Goal: Use online tool/utility: Utilize a website feature to perform a specific function

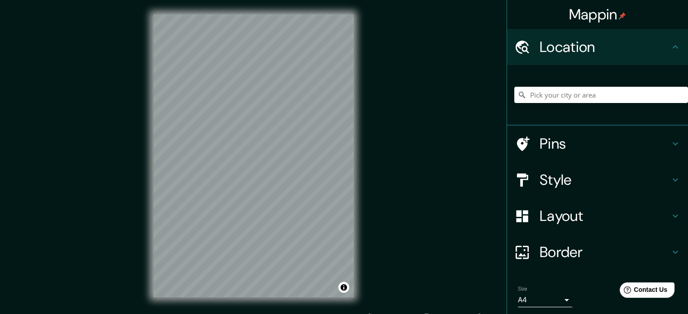
click at [514, 86] on div at bounding box center [601, 94] width 174 height 45
click at [557, 92] on input "Pick your city or area" at bounding box center [601, 95] width 174 height 16
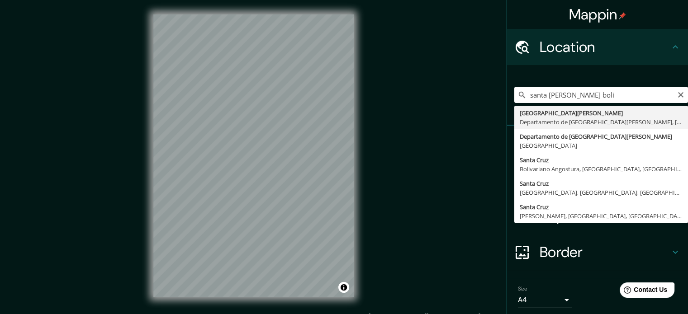
type input "[GEOGRAPHIC_DATA][PERSON_NAME], [GEOGRAPHIC_DATA][PERSON_NAME], [GEOGRAPHIC_DAT…"
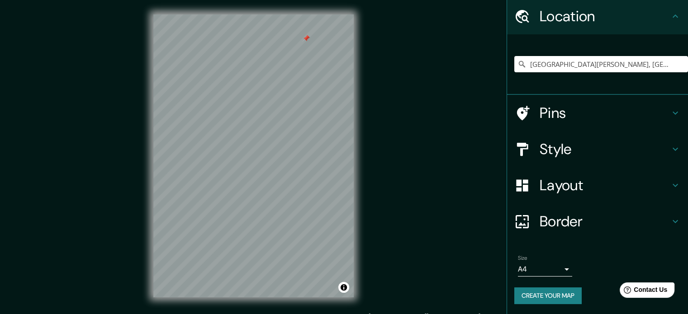
scroll to position [12, 0]
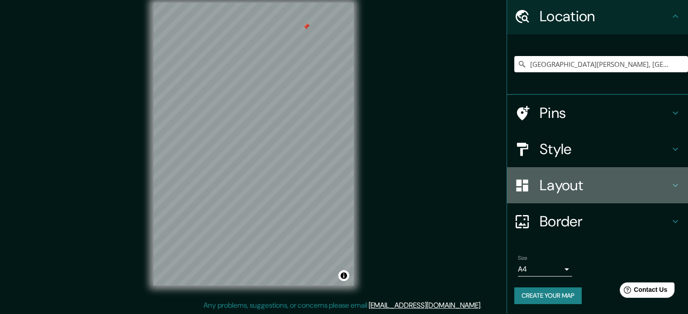
click at [599, 183] on h4 "Layout" at bounding box center [605, 185] width 130 height 18
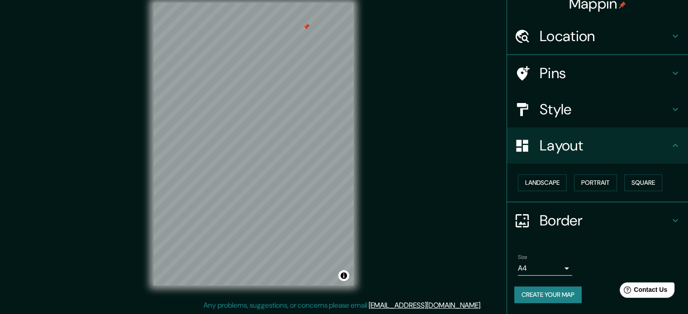
scroll to position [10, 0]
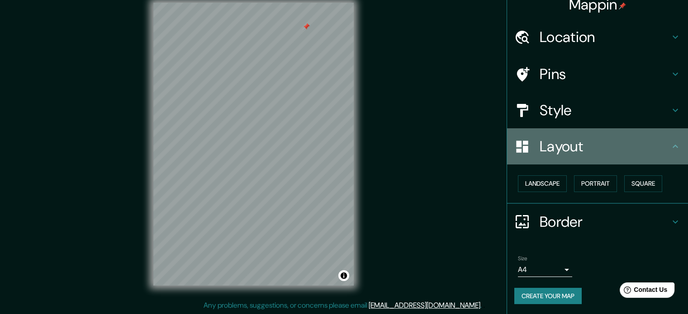
click at [608, 138] on h4 "Layout" at bounding box center [605, 147] width 130 height 18
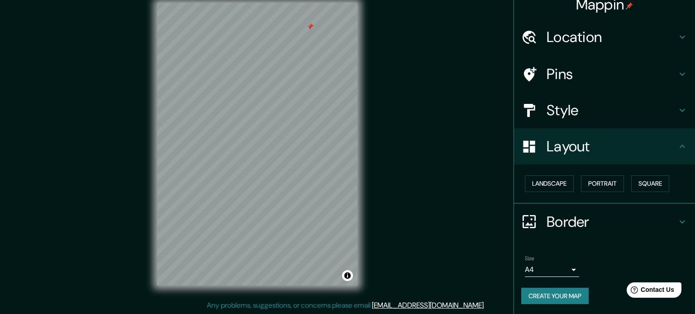
click at [552, 271] on body "Mappin Location [GEOGRAPHIC_DATA][PERSON_NAME], [GEOGRAPHIC_DATA][PERSON_NAME],…" at bounding box center [347, 145] width 695 height 314
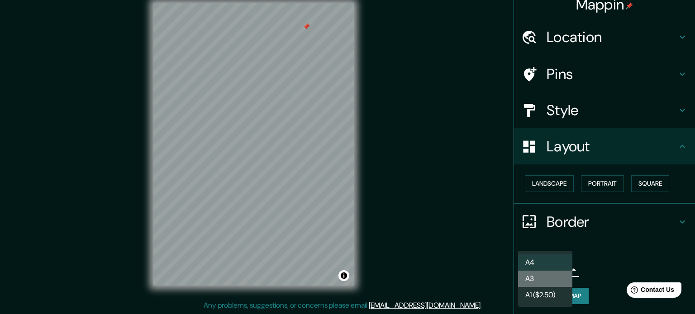
click at [541, 278] on li "A3" at bounding box center [545, 279] width 54 height 16
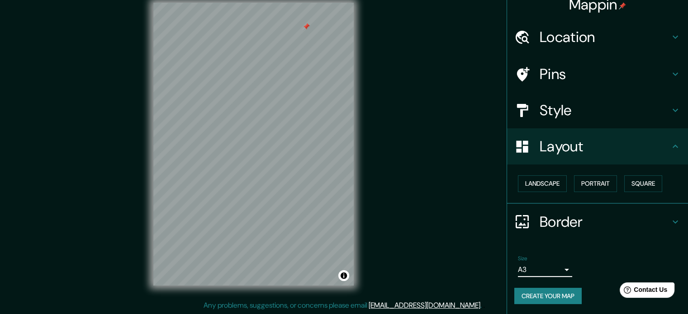
click at [550, 269] on body "Mappin Location [GEOGRAPHIC_DATA][PERSON_NAME], [GEOGRAPHIC_DATA][PERSON_NAME],…" at bounding box center [344, 145] width 688 height 314
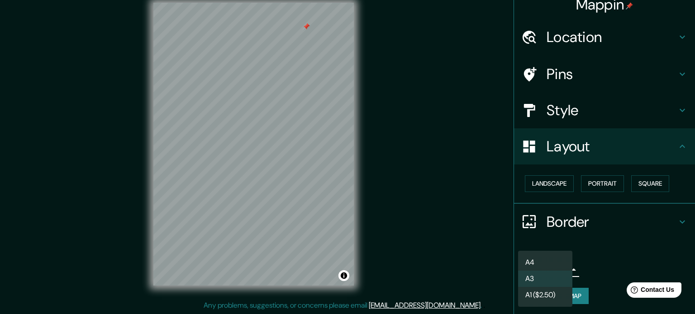
click at [530, 292] on li "A1 ($2.50)" at bounding box center [545, 295] width 54 height 16
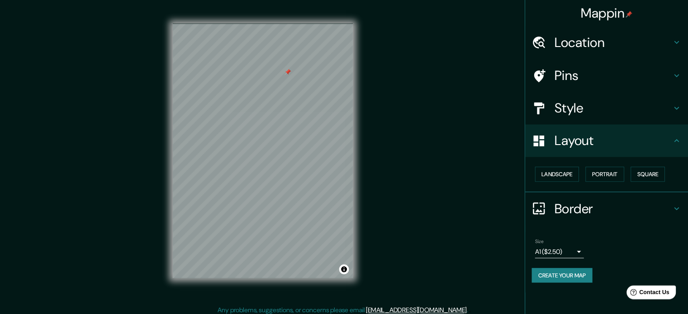
scroll to position [4, 0]
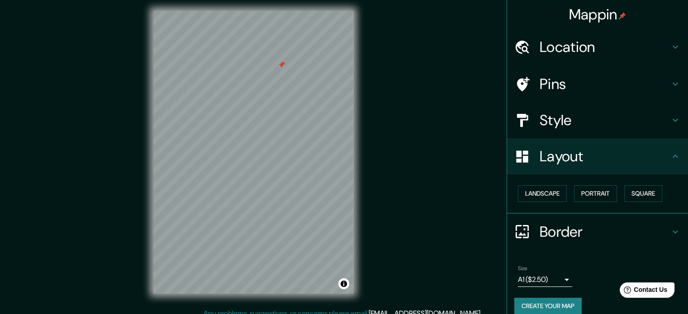
click at [585, 231] on h4 "Border" at bounding box center [605, 232] width 130 height 18
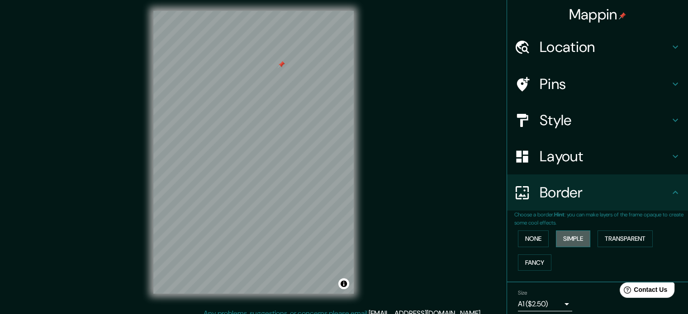
click at [568, 238] on button "Simple" at bounding box center [573, 239] width 34 height 17
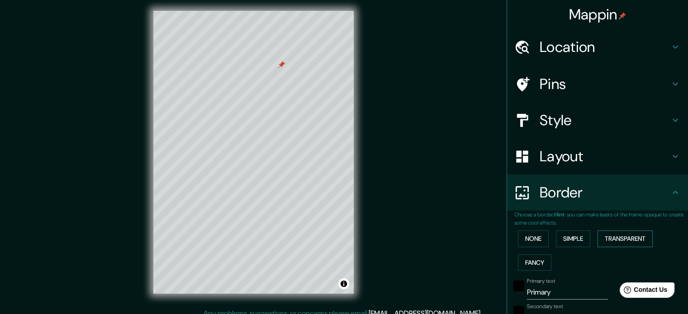
click at [620, 239] on button "Transparent" at bounding box center [625, 239] width 55 height 17
click at [522, 238] on button "None" at bounding box center [533, 239] width 31 height 17
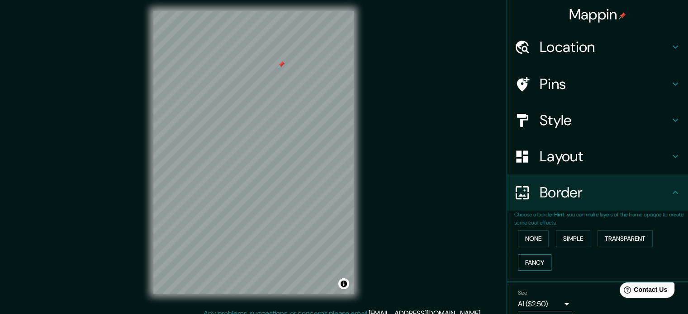
click at [520, 259] on button "Fancy" at bounding box center [534, 263] width 33 height 17
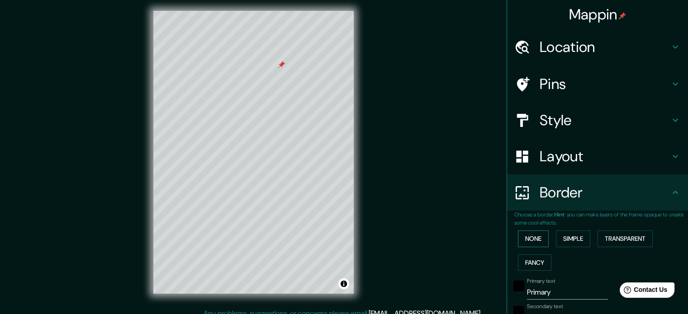
click at [528, 240] on button "None" at bounding box center [533, 239] width 31 height 17
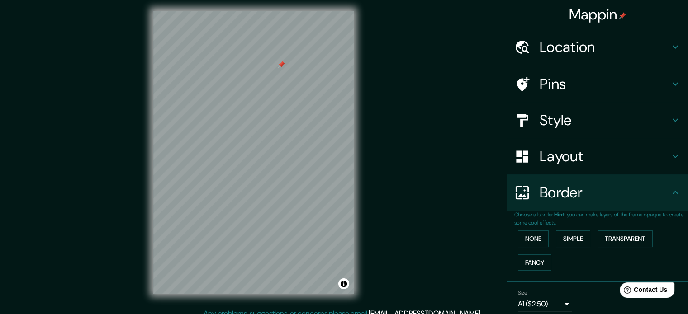
scroll to position [34, 0]
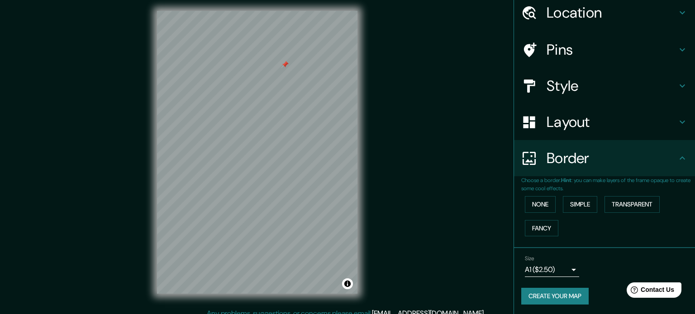
click at [553, 271] on body "Mappin Location [GEOGRAPHIC_DATA][PERSON_NAME], [GEOGRAPHIC_DATA][PERSON_NAME],…" at bounding box center [347, 153] width 695 height 314
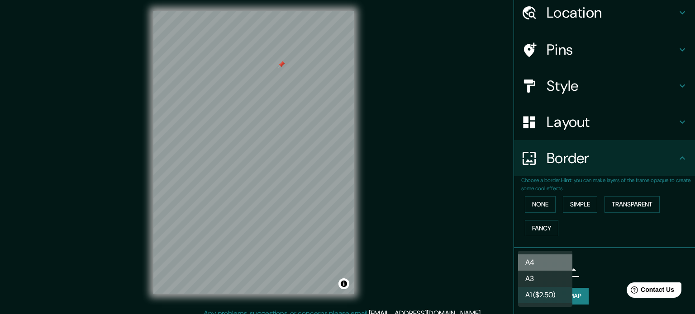
click at [551, 263] on li "A4" at bounding box center [545, 263] width 54 height 16
click at [549, 275] on body "Mappin Location [GEOGRAPHIC_DATA][PERSON_NAME], [GEOGRAPHIC_DATA][PERSON_NAME],…" at bounding box center [347, 153] width 695 height 314
click at [542, 284] on li "A3" at bounding box center [545, 279] width 54 height 16
click at [546, 266] on body "Mappin Location [GEOGRAPHIC_DATA][PERSON_NAME], [GEOGRAPHIC_DATA][PERSON_NAME],…" at bounding box center [347, 153] width 695 height 314
click at [539, 264] on li "A4" at bounding box center [545, 263] width 54 height 16
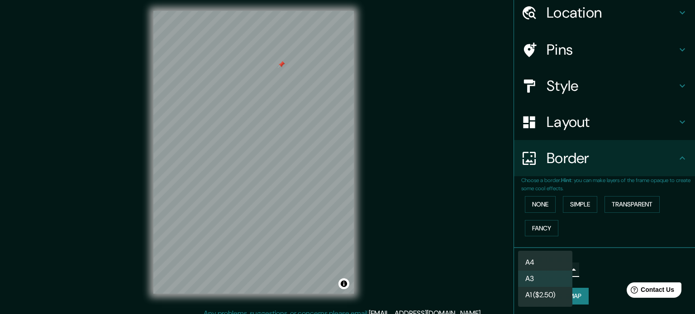
type input "single"
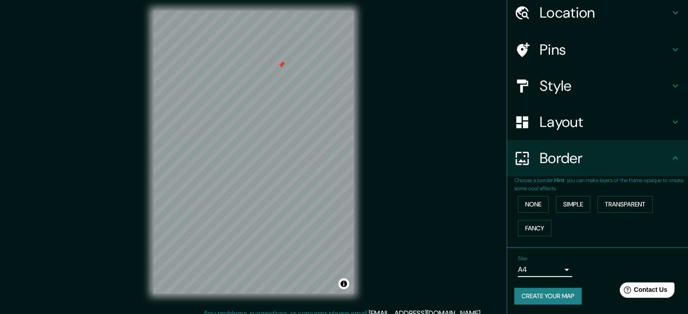
click at [548, 295] on button "Create your map" at bounding box center [547, 296] width 67 height 17
click at [248, 105] on div at bounding box center [250, 104] width 7 height 7
click at [243, 101] on div at bounding box center [245, 103] width 7 height 7
click at [285, 36] on div at bounding box center [284, 36] width 7 height 7
click at [295, 36] on div at bounding box center [291, 36] width 7 height 7
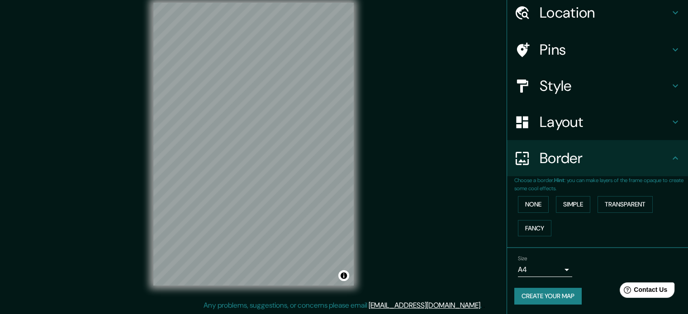
scroll to position [0, 0]
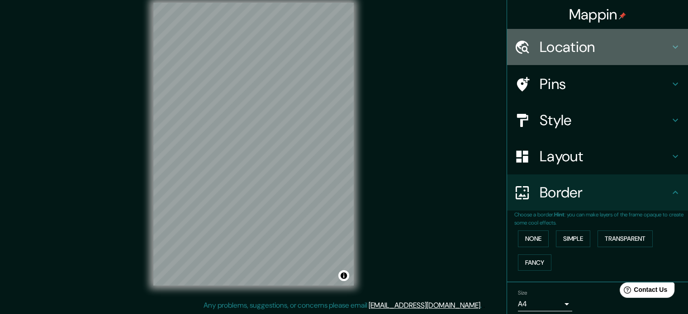
click at [625, 48] on h4 "Location" at bounding box center [605, 47] width 130 height 18
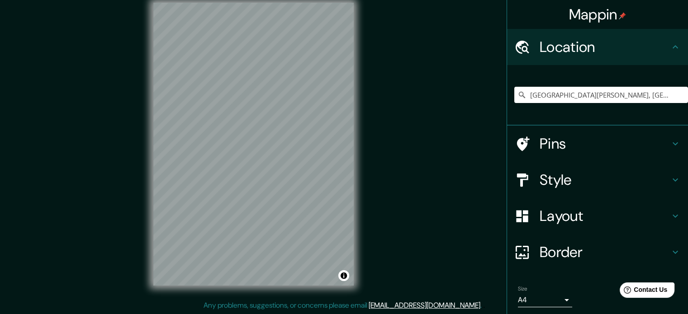
click at [625, 48] on h4 "Location" at bounding box center [605, 47] width 130 height 18
click at [568, 143] on h4 "Pins" at bounding box center [605, 144] width 130 height 18
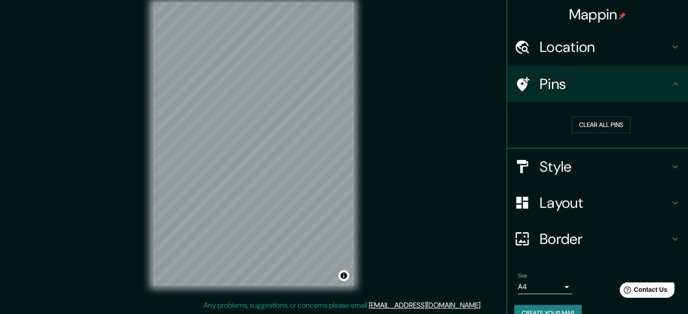
click at [608, 97] on div "Pins" at bounding box center [597, 84] width 181 height 36
click at [606, 123] on button "Clear all pins" at bounding box center [601, 125] width 59 height 17
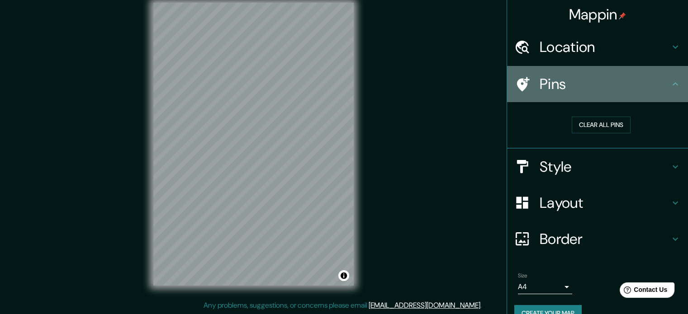
click at [642, 87] on h4 "Pins" at bounding box center [605, 84] width 130 height 18
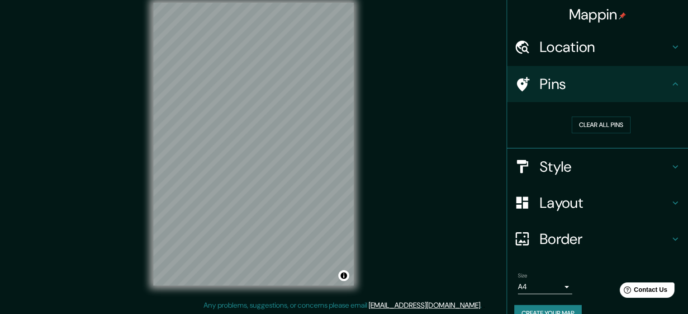
click at [599, 158] on h4 "Style" at bounding box center [605, 167] width 130 height 18
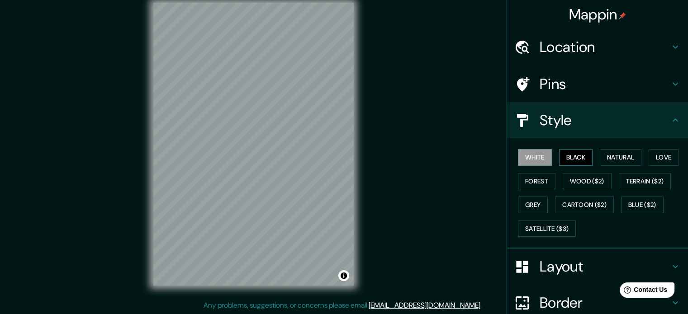
click at [580, 159] on button "Black" at bounding box center [576, 157] width 34 height 17
click at [606, 159] on button "Natural" at bounding box center [621, 157] width 42 height 17
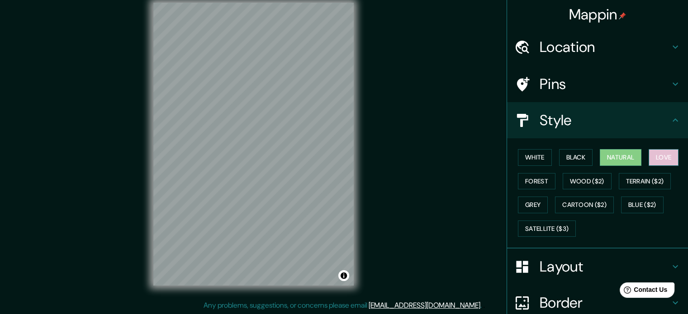
click at [650, 162] on button "Love" at bounding box center [664, 157] width 30 height 17
click at [618, 165] on button "Natural" at bounding box center [621, 157] width 42 height 17
click at [531, 179] on button "Forest" at bounding box center [537, 181] width 38 height 17
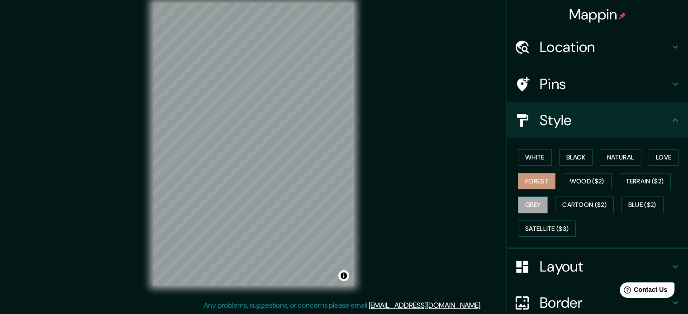
click at [523, 204] on button "Grey" at bounding box center [533, 205] width 30 height 17
click at [612, 154] on button "Natural" at bounding box center [621, 157] width 42 height 17
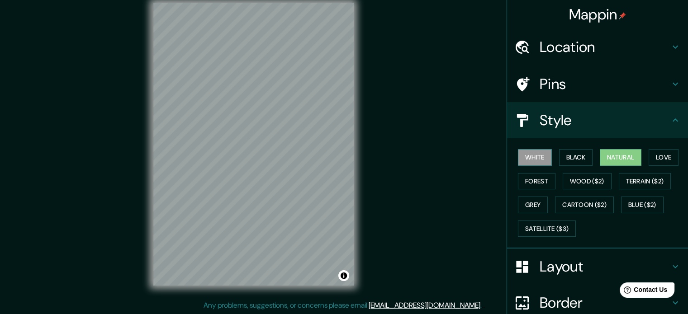
click at [537, 162] on button "White" at bounding box center [535, 157] width 34 height 17
